Goal: Information Seeking & Learning: Learn about a topic

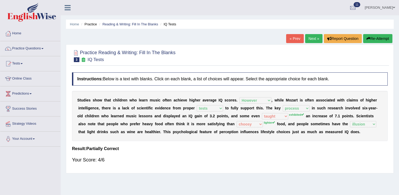
select select "However"
select select "tests"
select select "process"
select select "taught"
select select "choosy"
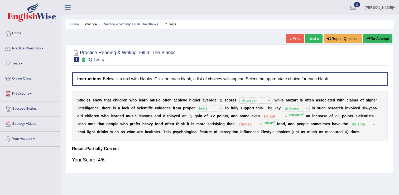
select select "illusion"
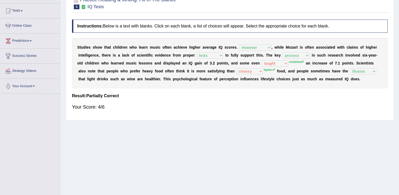
drag, startPoint x: 237, startPoint y: 42, endPoint x: 226, endPoint y: 67, distance: 26.7
click at [237, 42] on div "S t u d i e s s h o w t h a t c h i l d r e n w h o l e a r n m u s i c o f t e…" at bounding box center [230, 63] width 316 height 50
drag, startPoint x: 277, startPoint y: 72, endPoint x: 289, endPoint y: 80, distance: 15.1
click at [289, 80] on div "S t u d i e s s h o w t h a t c h i l d r e n w h o l e a r n m u s i c o f t e…" at bounding box center [230, 63] width 316 height 50
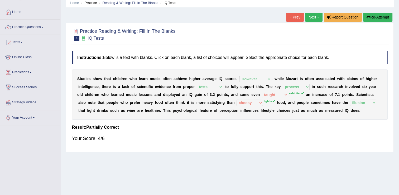
scroll to position [21, 0]
click at [316, 17] on link "Next »" at bounding box center [313, 17] width 17 height 9
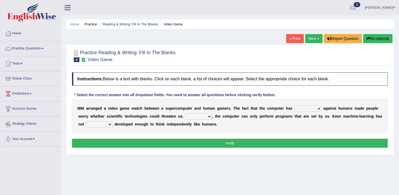
click at [305, 109] on select "competed fought acted challenged" at bounding box center [308, 108] width 27 height 6
click at [295, 105] on select "competed fought acted challenged" at bounding box center [308, 108] width 27 height 6
click at [291, 131] on div "I B M a r r a n g e d a v i d e o g a m e m a t c h b e t w e e n a s u p e r c…" at bounding box center [230, 116] width 316 height 34
click at [305, 108] on select "competed fought acted challenged" at bounding box center [308, 108] width 27 height 6
select select "fought"
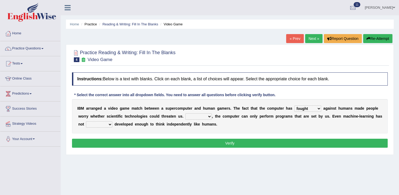
click at [295, 105] on select "competed fought acted challenged" at bounding box center [308, 108] width 27 height 6
click at [186, 116] on select "Moreover However Thus So" at bounding box center [199, 116] width 26 height 6
click at [186, 113] on select "Moreover However Thus So" at bounding box center [199, 116] width 26 height 6
click at [188, 117] on select "Moreover However Thus So" at bounding box center [199, 116] width 26 height 6
select select "However"
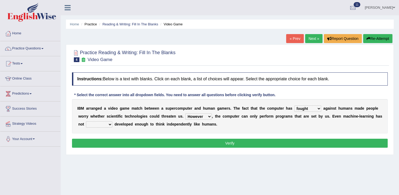
click at [186, 113] on select "Moreover However Thus So" at bounding box center [199, 116] width 26 height 6
click at [98, 125] on select "yet still only just" at bounding box center [99, 124] width 26 height 6
select select "yet"
click at [86, 121] on select "yet still only just" at bounding box center [99, 124] width 26 height 6
click at [229, 143] on button "Verify" at bounding box center [230, 143] width 316 height 9
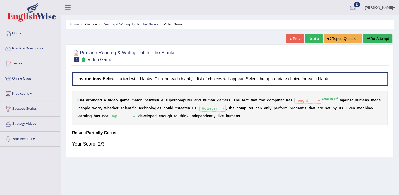
click at [344, 99] on b "a" at bounding box center [345, 100] width 2 height 4
click at [315, 36] on link "Next »" at bounding box center [313, 38] width 17 height 9
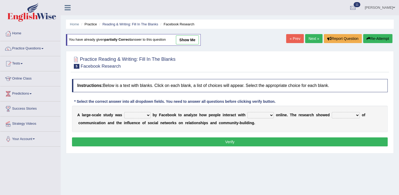
click at [141, 115] on select "surveyed had asked made" at bounding box center [137, 115] width 26 height 6
select select "surveyed"
click at [124, 112] on select "surveyed had asked made" at bounding box center [137, 115] width 26 height 6
click at [143, 112] on select "surveyed had asked made" at bounding box center [137, 115] width 26 height 6
click at [249, 116] on select "together all each other another" at bounding box center [261, 115] width 26 height 6
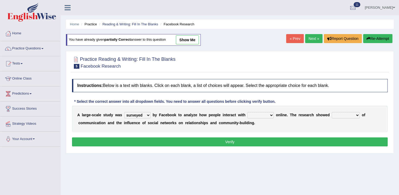
select select "together"
click at [248, 112] on select "together all each other another" at bounding box center [261, 115] width 26 height 6
click at [332, 116] on select "advantages standards fellowships patterns" at bounding box center [346, 115] width 28 height 6
select select "standards"
click at [332, 112] on select "advantages standards fellowships patterns" at bounding box center [346, 115] width 28 height 6
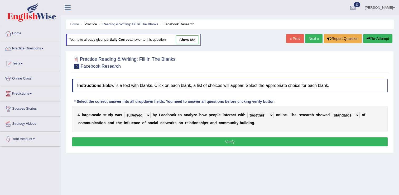
click at [226, 138] on button "Verify" at bounding box center [230, 141] width 316 height 9
